Goal: Navigation & Orientation: Find specific page/section

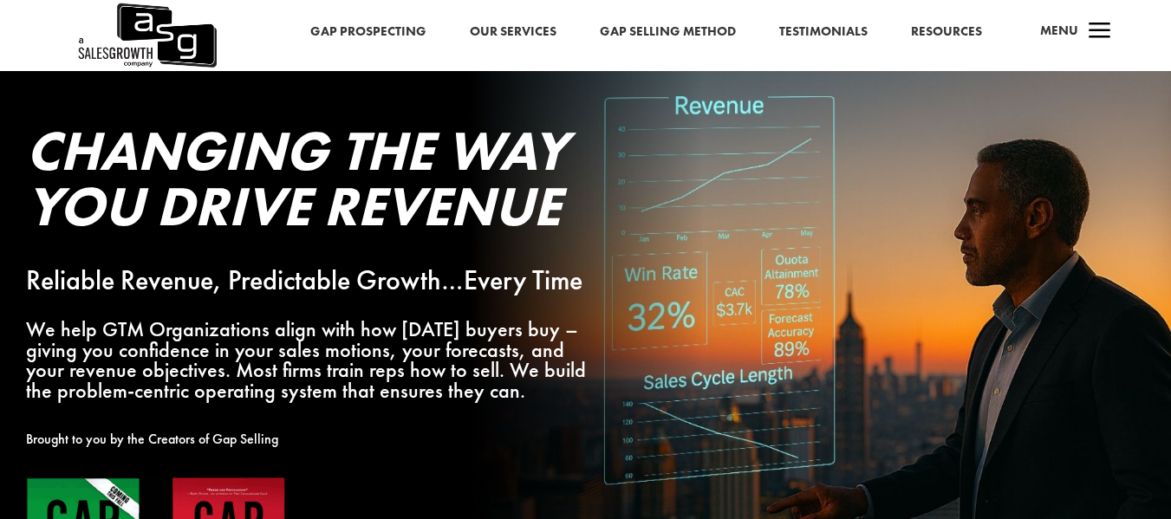
click at [1080, 29] on div "a Menu" at bounding box center [1069, 36] width 83 height 42
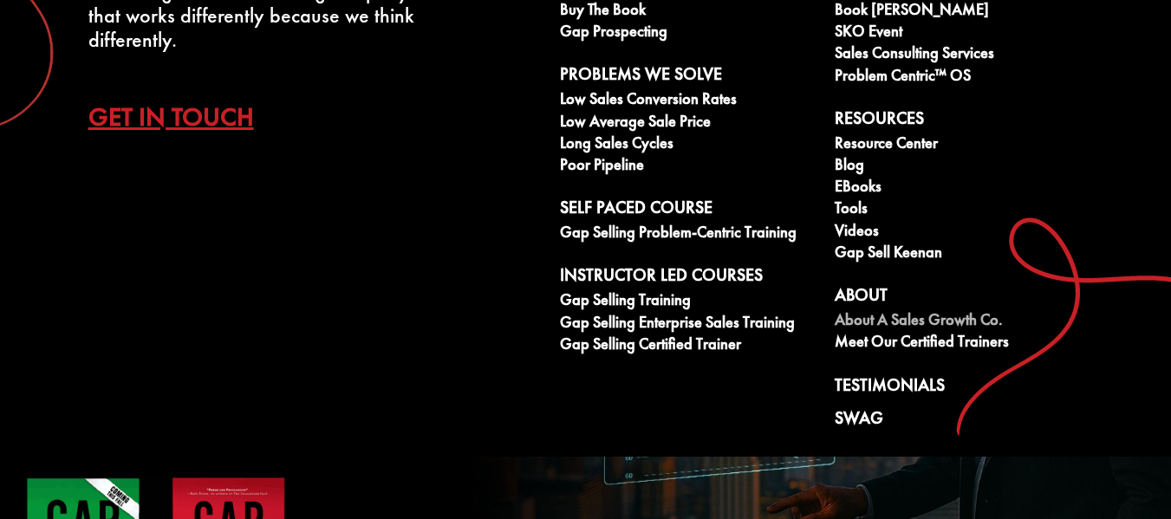
scroll to position [138, 0]
click at [879, 294] on link "About" at bounding box center [963, 297] width 256 height 26
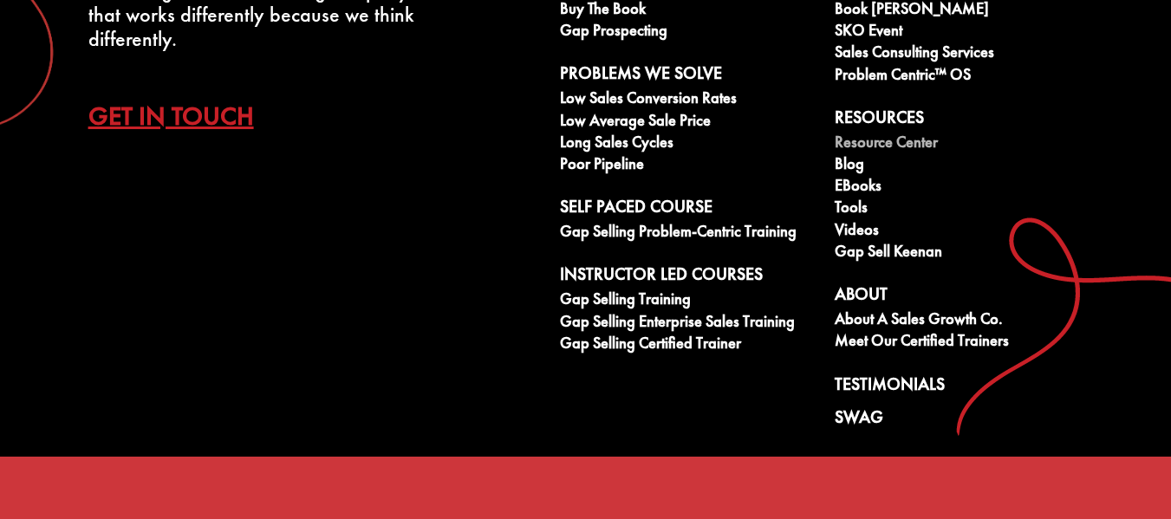
scroll to position [1214, 0]
click at [921, 34] on link "SKO Event" at bounding box center [963, 33] width 256 height 22
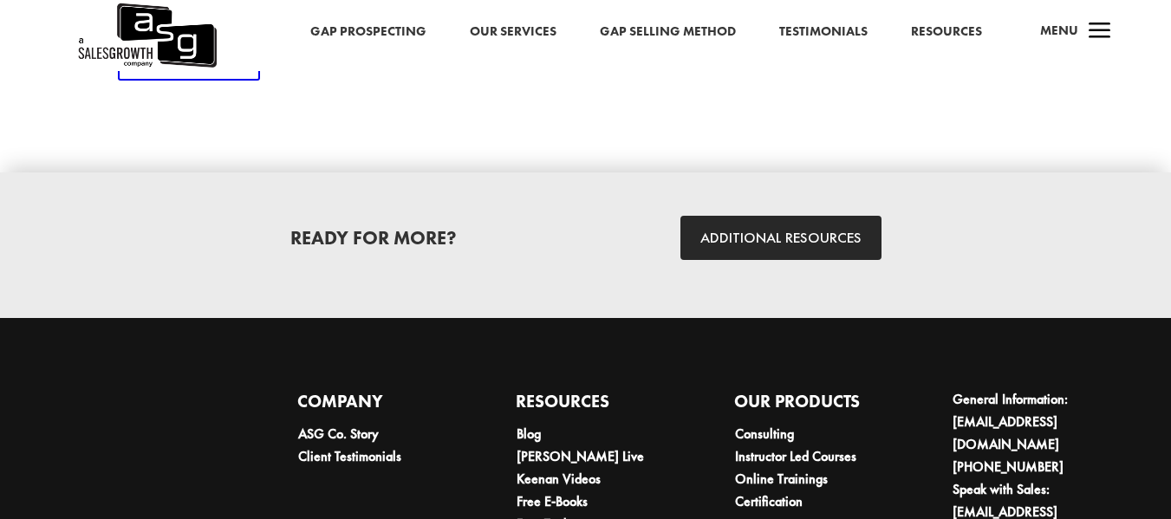
scroll to position [2625, 0]
